Goal: Task Accomplishment & Management: Use online tool/utility

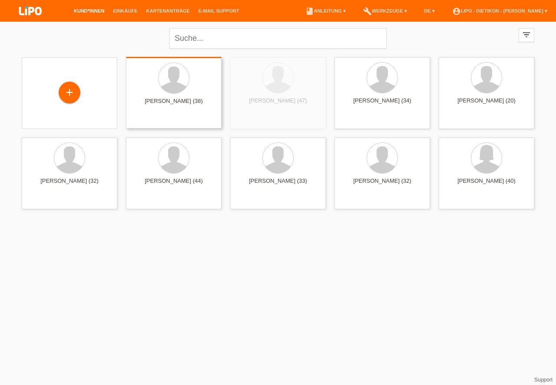
click at [69, 94] on div "+" at bounding box center [69, 92] width 21 height 15
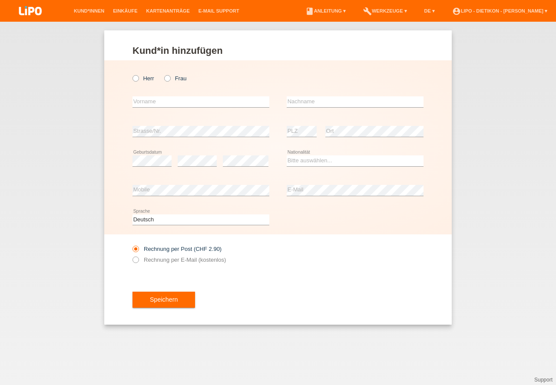
click at [109, 16] on li "Einkäufe" at bounding box center [125, 11] width 33 height 22
click at [92, 10] on link "Kund*innen" at bounding box center [88, 10] width 39 height 5
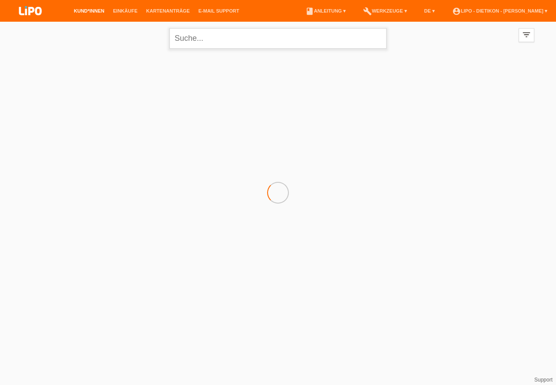
click at [218, 42] on input "text" at bounding box center [277, 38] width 217 height 20
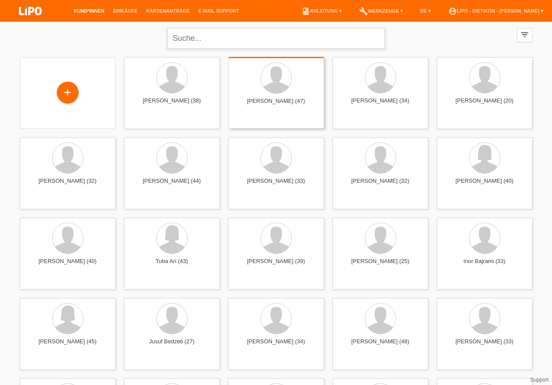
click at [202, 36] on input "text" at bounding box center [276, 38] width 217 height 20
paste input "Thirumaran"
type input "Thirumaran"
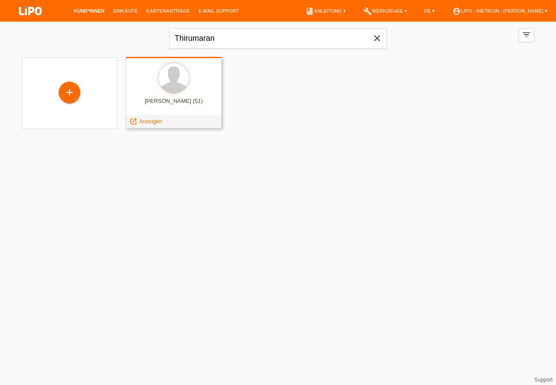
click at [171, 106] on div "Thirumaran Mahendran (51)" at bounding box center [174, 105] width 82 height 14
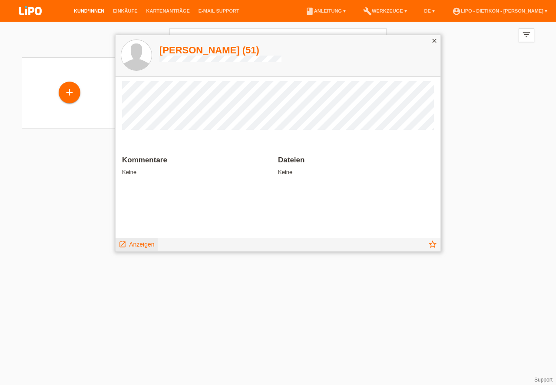
click at [139, 242] on span "Anzeigen" at bounding box center [141, 244] width 25 height 7
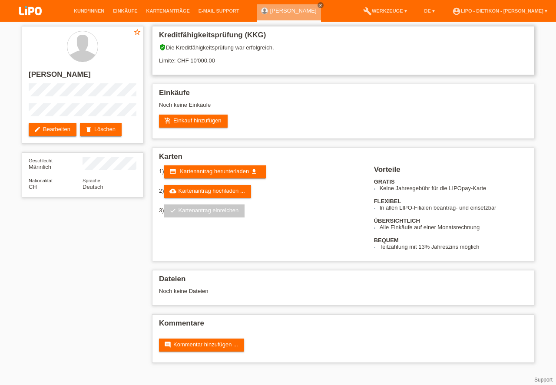
click at [491, 50] on div "verified_user Die Kreditfähigkeitsprüfung war erfolgreich. Limite: CHF 10'000.00" at bounding box center [343, 57] width 368 height 26
click at [346, 328] on h2 "Kommentare" at bounding box center [343, 325] width 368 height 13
click at [211, 121] on link "add_shopping_cart Einkauf hinzufügen" at bounding box center [193, 121] width 69 height 13
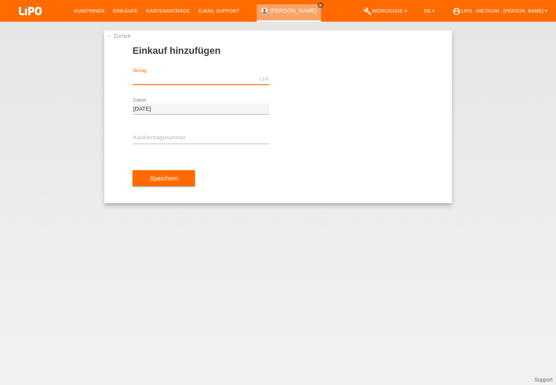
click at [218, 81] on input "text" at bounding box center [200, 79] width 137 height 11
type input "998.00"
click at [505, 282] on div "← Zurück Einkauf hinzufügen 998.00 CHF error Betrag [DATE]" at bounding box center [278, 203] width 556 height 363
click at [163, 146] on div "error Kaufvertragsnummer" at bounding box center [200, 139] width 137 height 30
click at [165, 141] on input "text" at bounding box center [200, 138] width 137 height 11
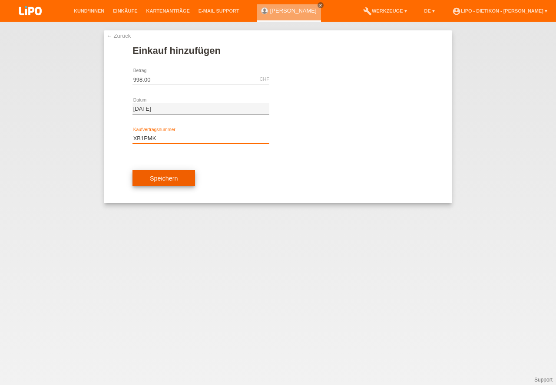
type input "XB1PMK"
click at [193, 174] on button "Speichern" at bounding box center [163, 178] width 63 height 17
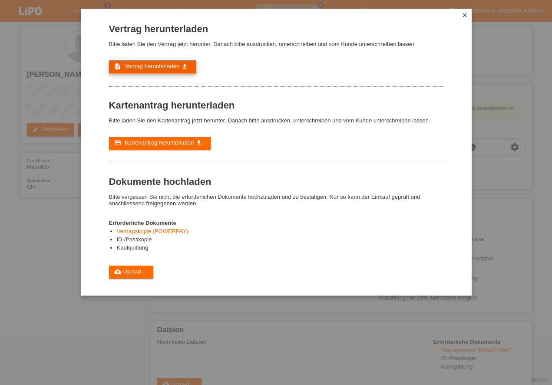
click at [181, 71] on link "description Vertrag herunterladen get_app" at bounding box center [152, 66] width 87 height 13
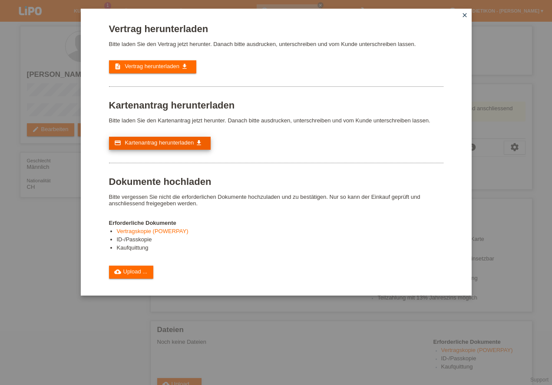
click at [149, 139] on link "credit_card Kartenantrag herunterladen get_app" at bounding box center [160, 143] width 102 height 13
click at [466, 13] on icon "close" at bounding box center [464, 15] width 7 height 7
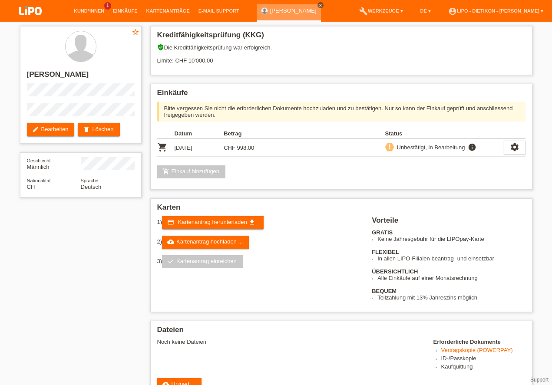
click at [321, 3] on icon "close" at bounding box center [320, 5] width 4 height 4
